Goal: Task Accomplishment & Management: Use online tool/utility

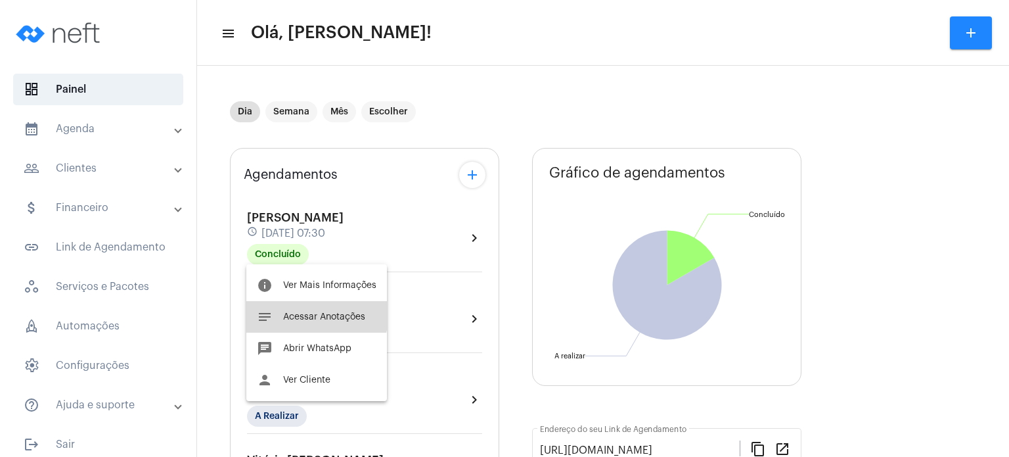
click at [315, 306] on button "notes Acessar Anotações" at bounding box center [316, 317] width 141 height 32
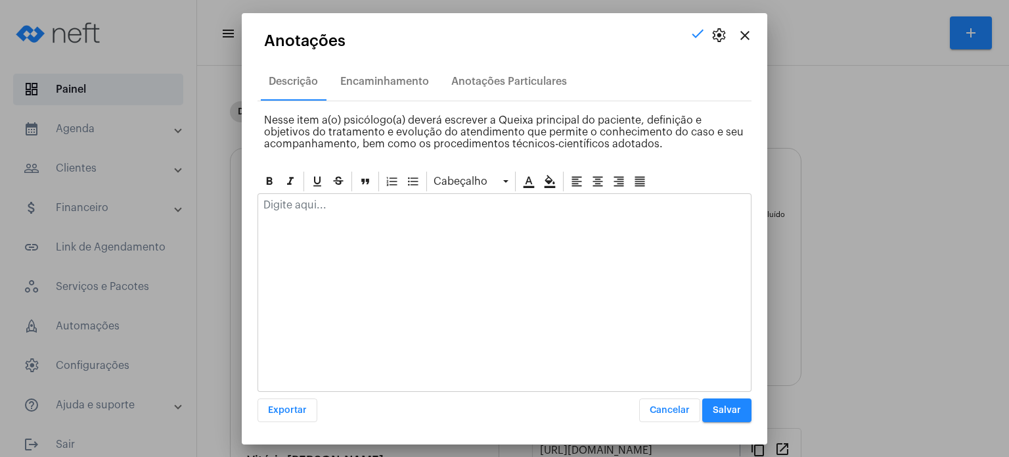
click at [339, 210] on div at bounding box center [504, 208] width 493 height 29
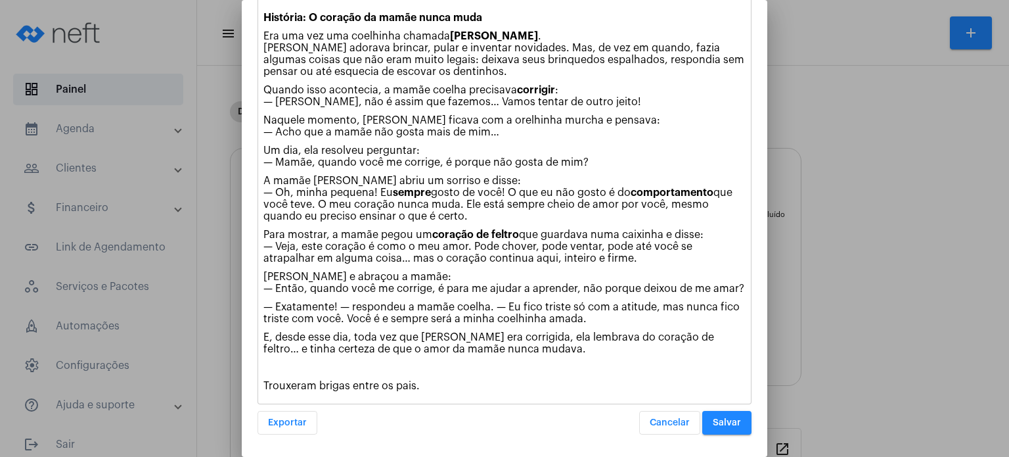
scroll to position [250, 0]
click at [726, 425] on span "Salvar" at bounding box center [727, 422] width 28 height 9
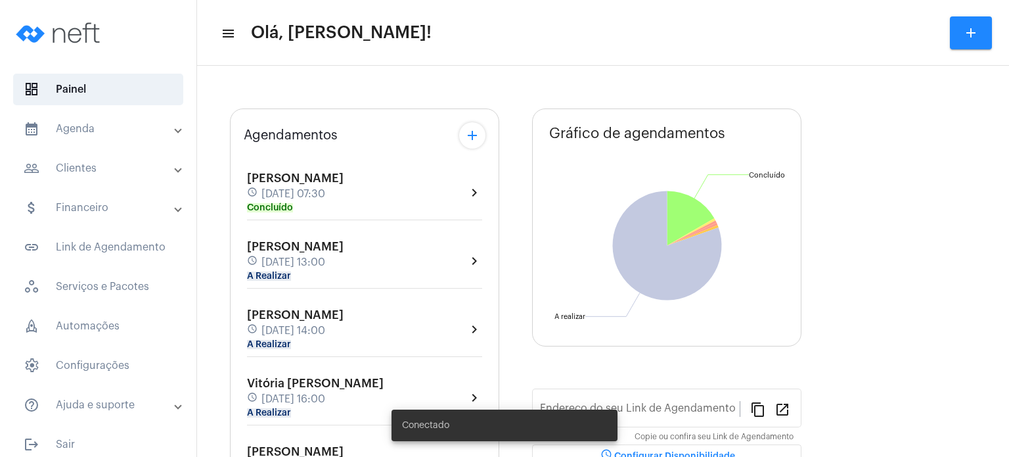
type input "[URL][DOMAIN_NAME]"
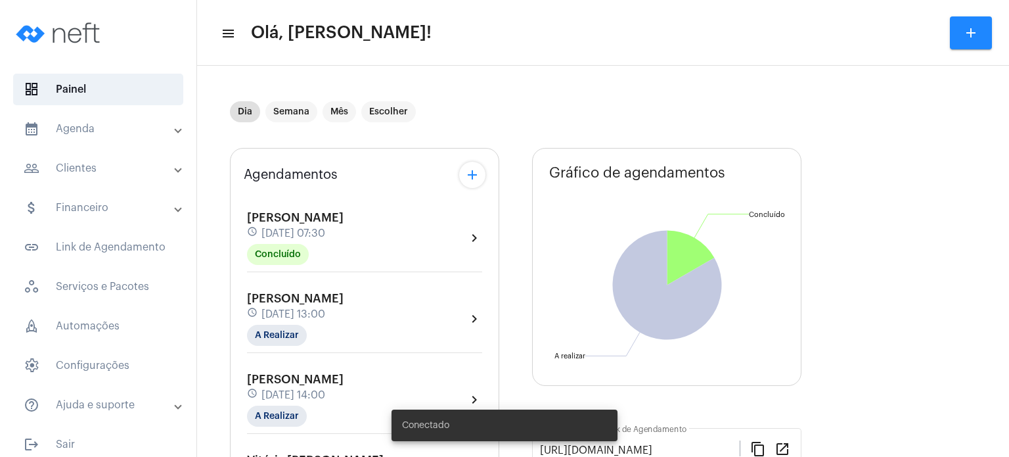
click at [95, 121] on mat-panel-title "calendar_month_outlined Agenda" at bounding box center [100, 129] width 152 height 16
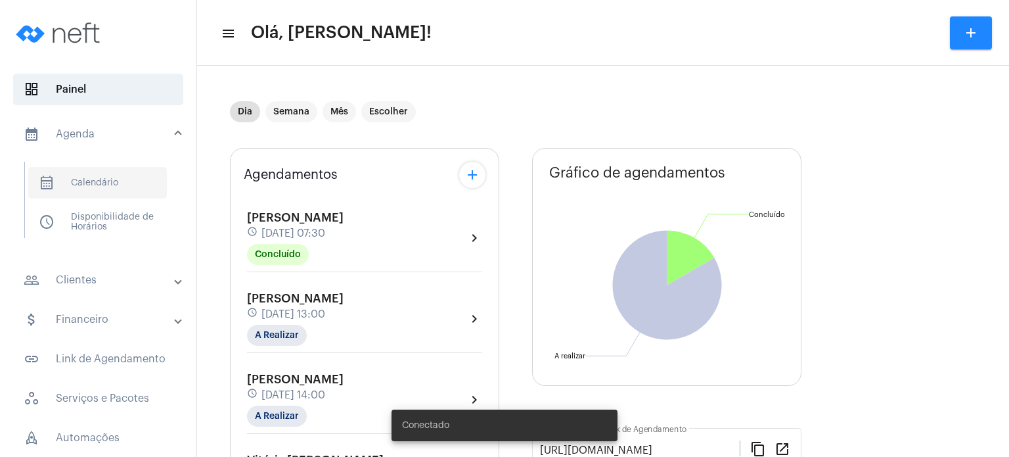
click at [87, 179] on span "calendar_month_outlined Calendário" at bounding box center [97, 183] width 139 height 32
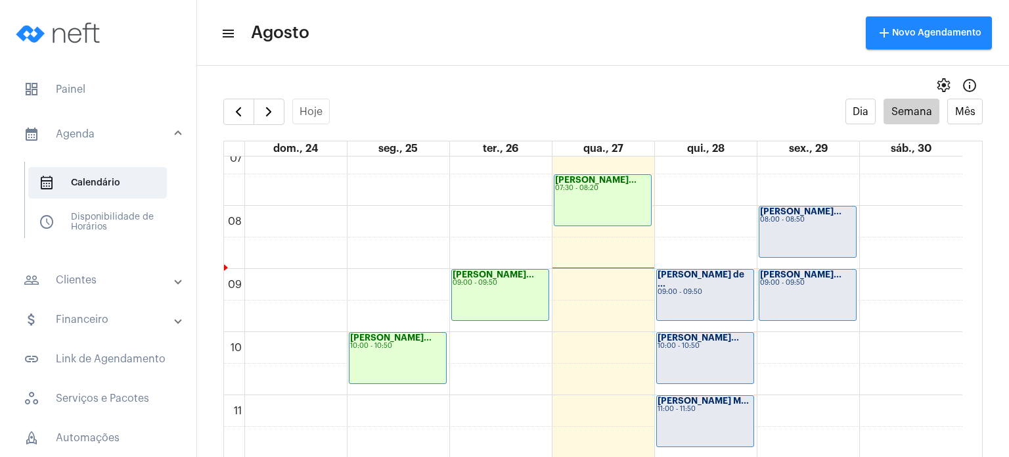
scroll to position [440, 0]
